Goal: Transaction & Acquisition: Purchase product/service

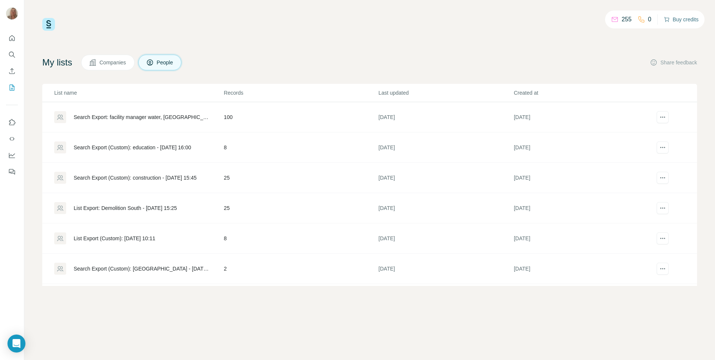
click at [683, 23] on button "Buy credits" at bounding box center [681, 19] width 35 height 10
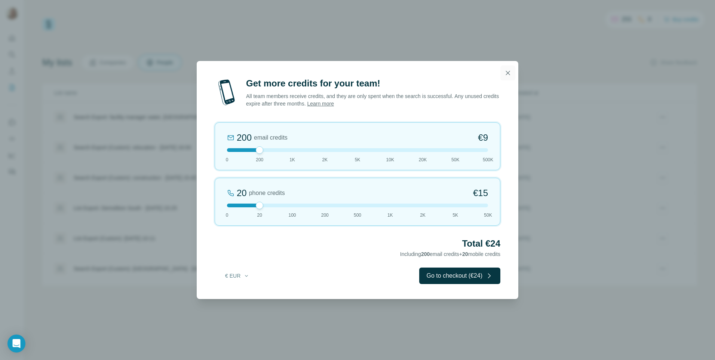
click at [508, 73] on icon "button" at bounding box center [508, 73] width 4 height 4
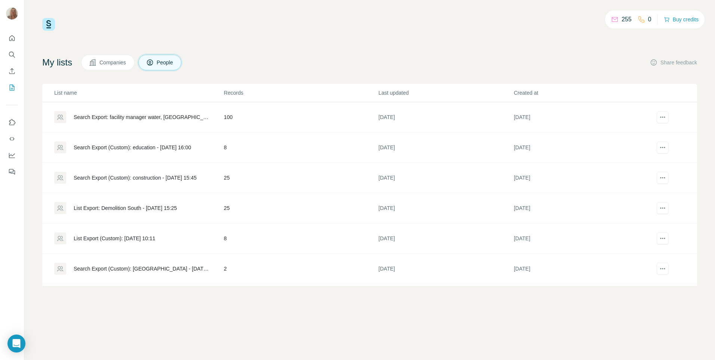
click at [120, 65] on span "Companies" at bounding box center [112, 62] width 27 height 7
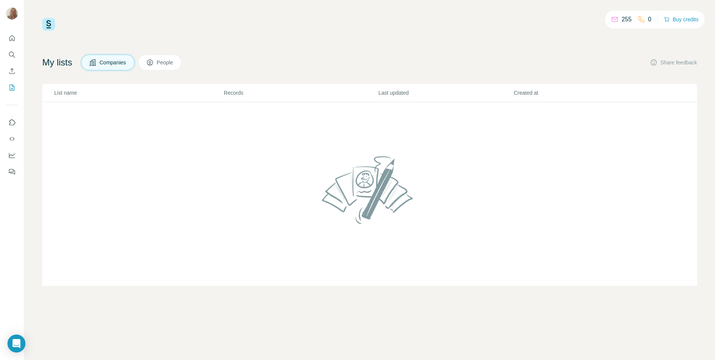
click at [147, 65] on button "People" at bounding box center [159, 63] width 43 height 16
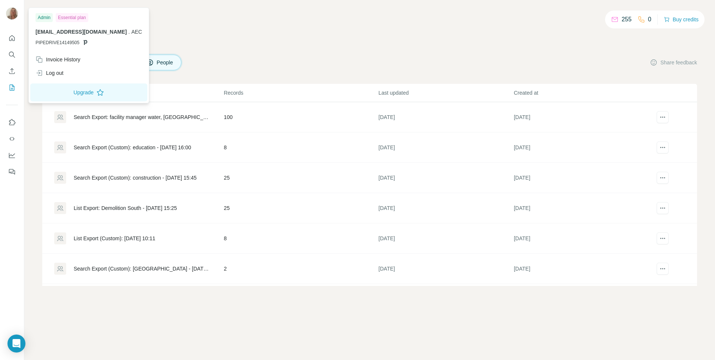
click at [11, 9] on img at bounding box center [12, 13] width 12 height 12
click at [80, 60] on div "Invoice History" at bounding box center [58, 59] width 45 height 7
click at [79, 20] on div "Essential plan" at bounding box center [72, 17] width 33 height 9
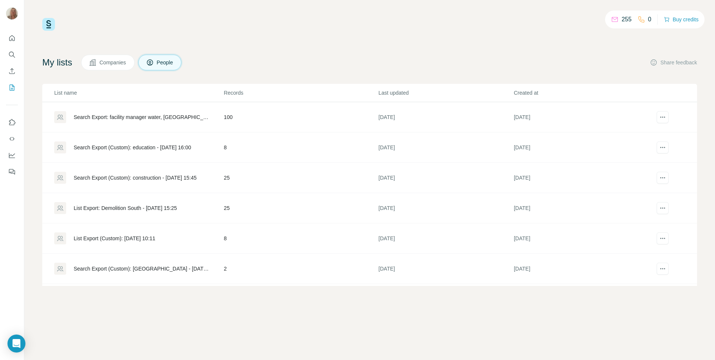
click at [221, 28] on div "255 0 Buy credits" at bounding box center [369, 24] width 655 height 13
